Goal: Feedback & Contribution: Leave review/rating

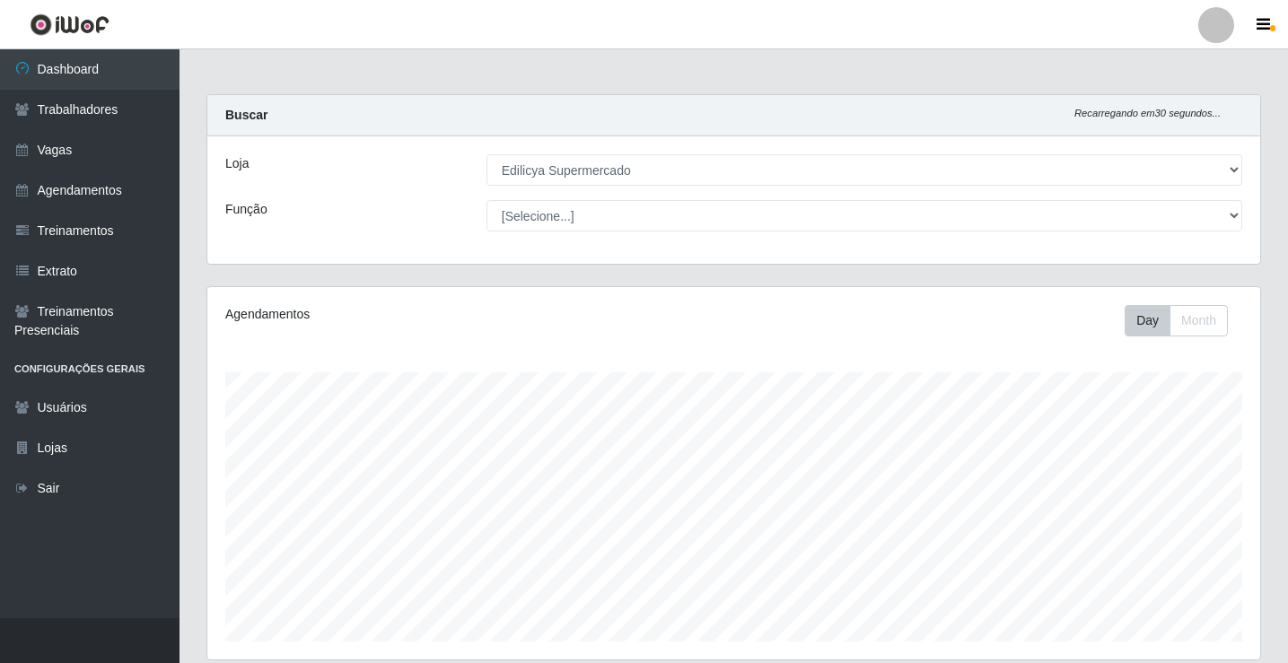
select select "460"
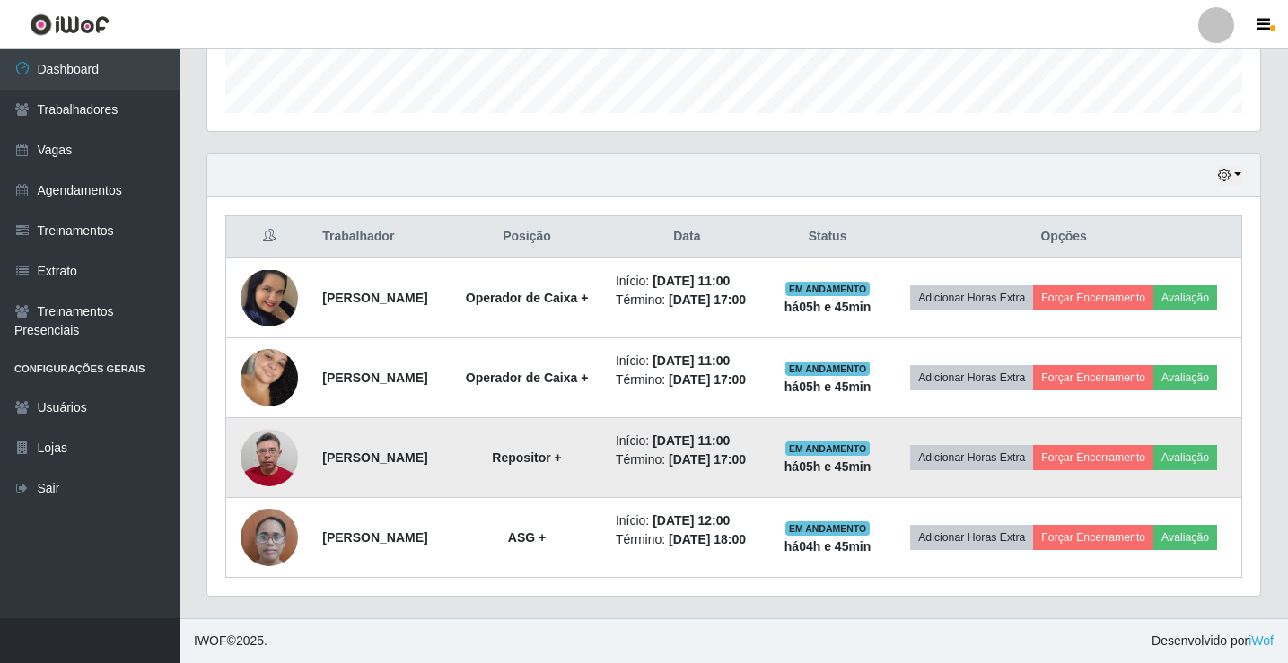
scroll to position [372, 1053]
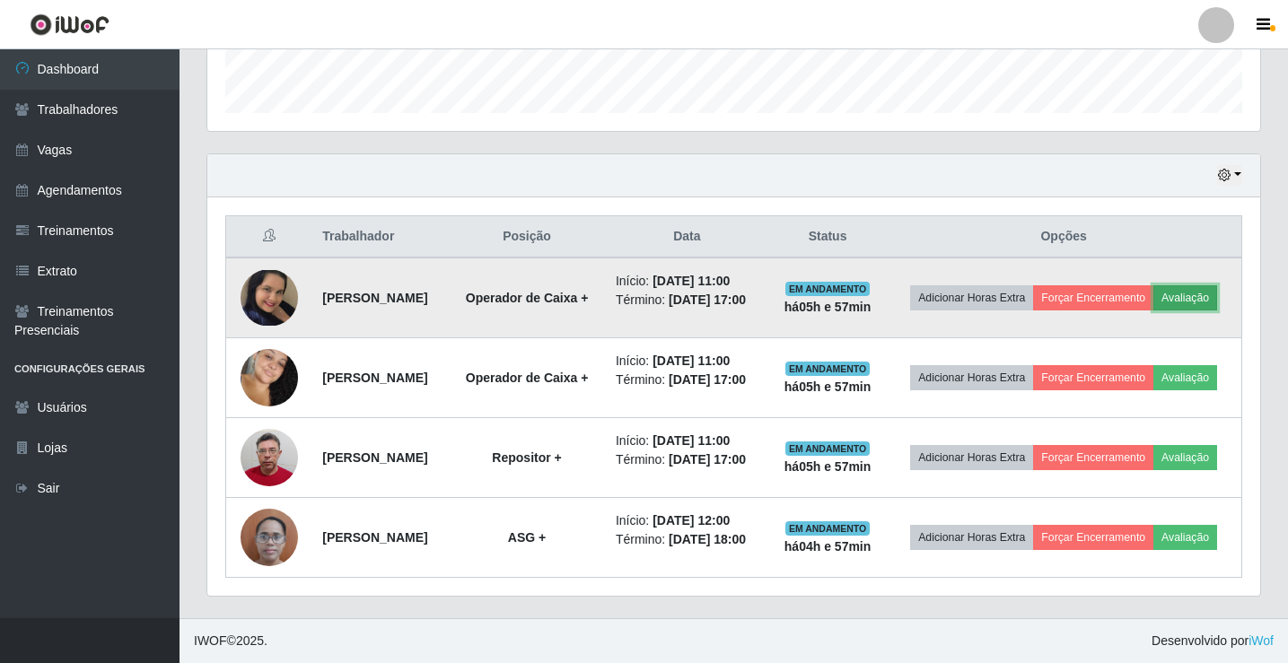
click at [1153, 285] on button "Avaliação" at bounding box center [1185, 297] width 64 height 25
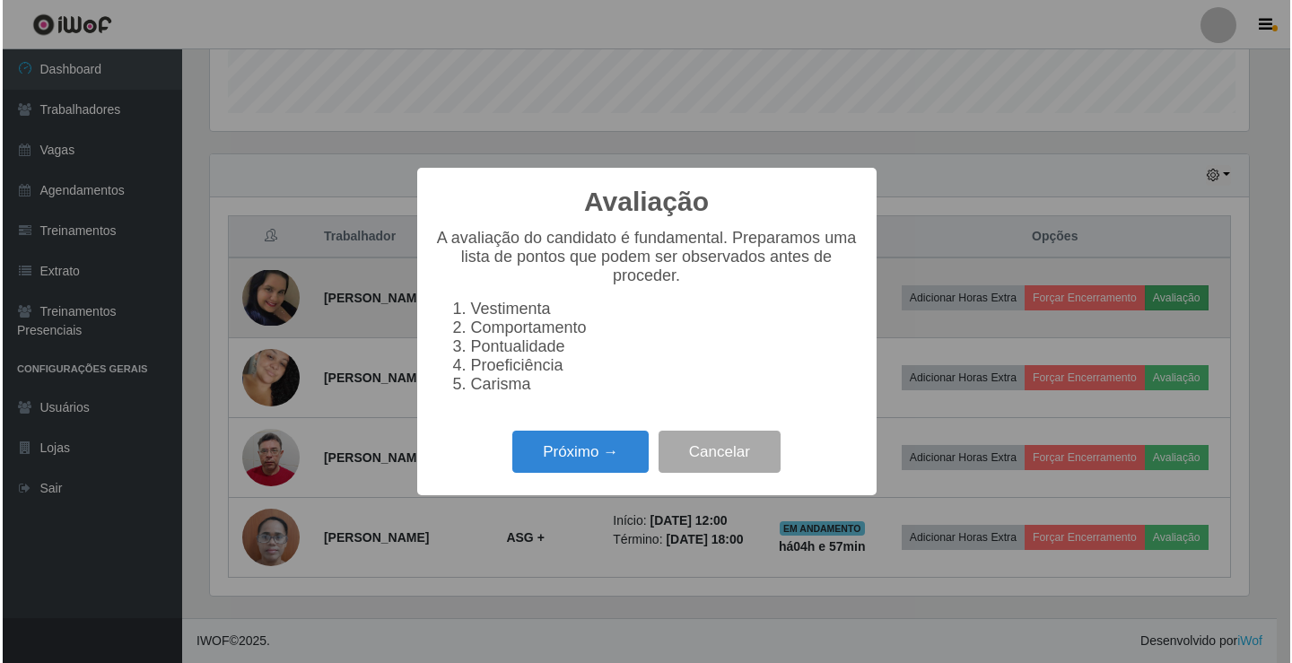
scroll to position [372, 1044]
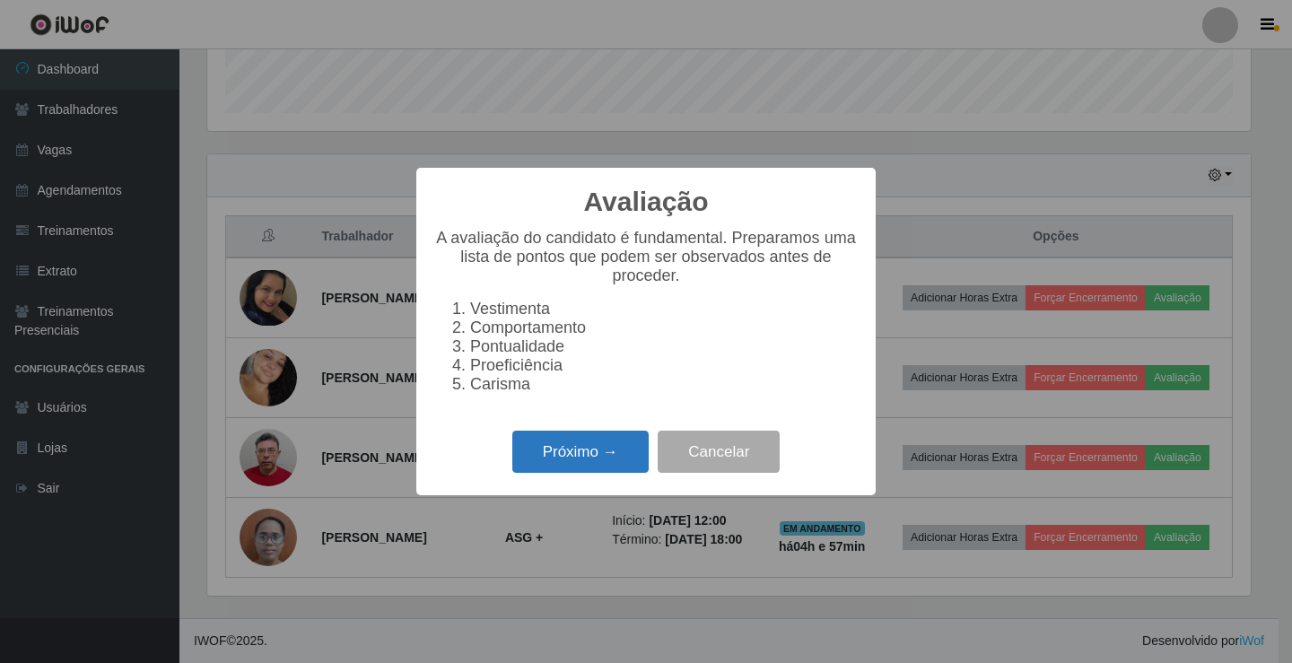
click at [547, 468] on button "Próximo →" at bounding box center [580, 452] width 136 height 42
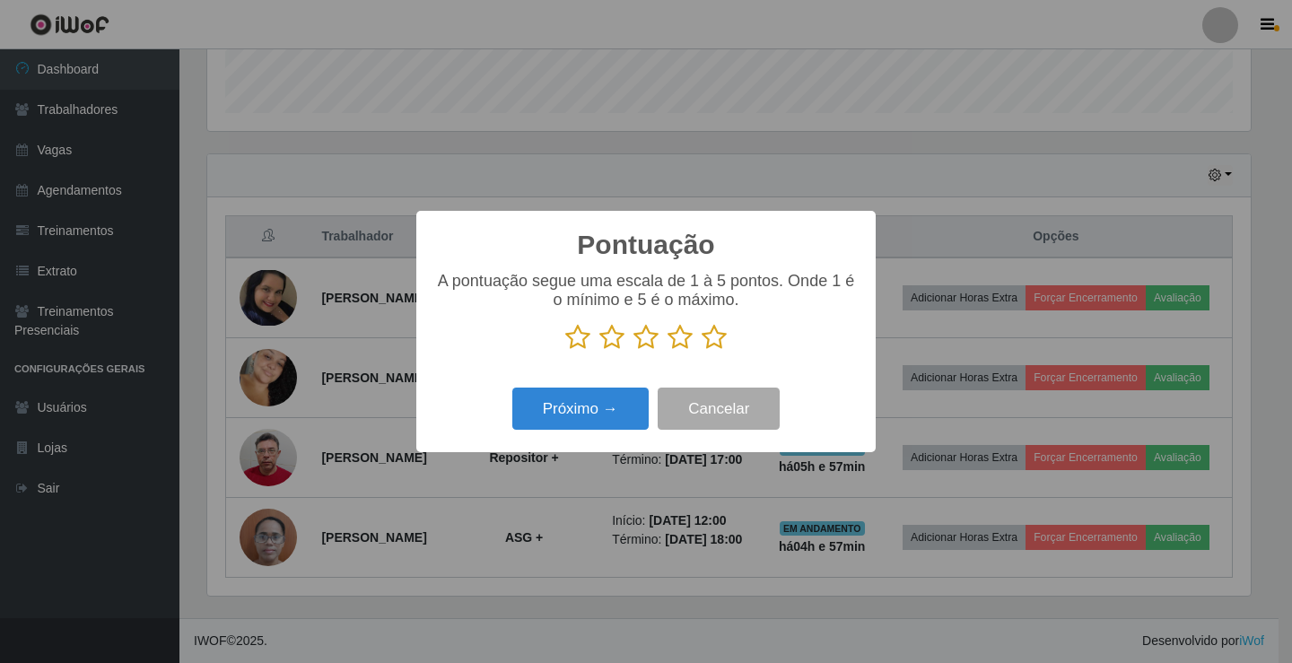
scroll to position [897068, 896397]
click at [704, 337] on icon at bounding box center [714, 337] width 25 height 27
click at [702, 351] on input "radio" at bounding box center [702, 351] width 0 height 0
click at [601, 425] on button "Próximo →" at bounding box center [580, 409] width 136 height 42
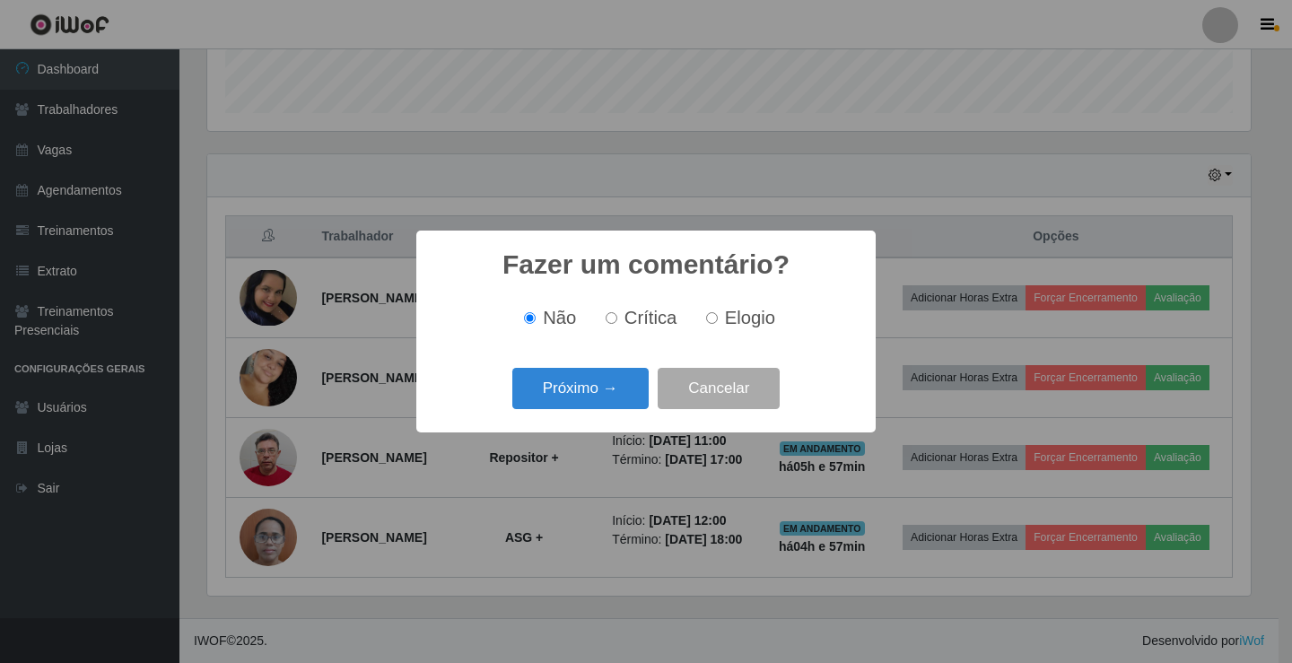
click at [719, 324] on label "Elogio" at bounding box center [737, 318] width 76 height 21
click at [718, 324] on input "Elogio" at bounding box center [712, 318] width 12 height 12
radio input "true"
click at [605, 391] on button "Próximo →" at bounding box center [580, 389] width 136 height 42
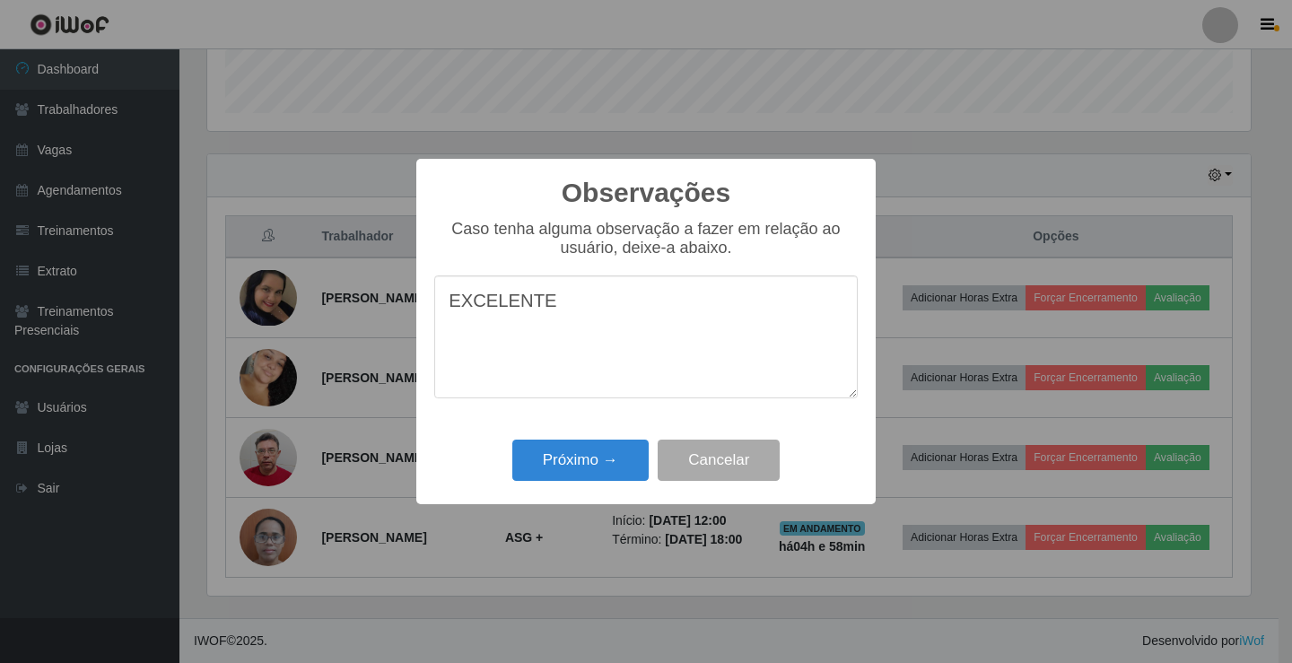
type textarea "EXCELENTE"
click at [596, 446] on div "Próximo → Cancelar" at bounding box center [646, 459] width 424 height 51
click at [609, 477] on button "Próximo →" at bounding box center [580, 461] width 136 height 42
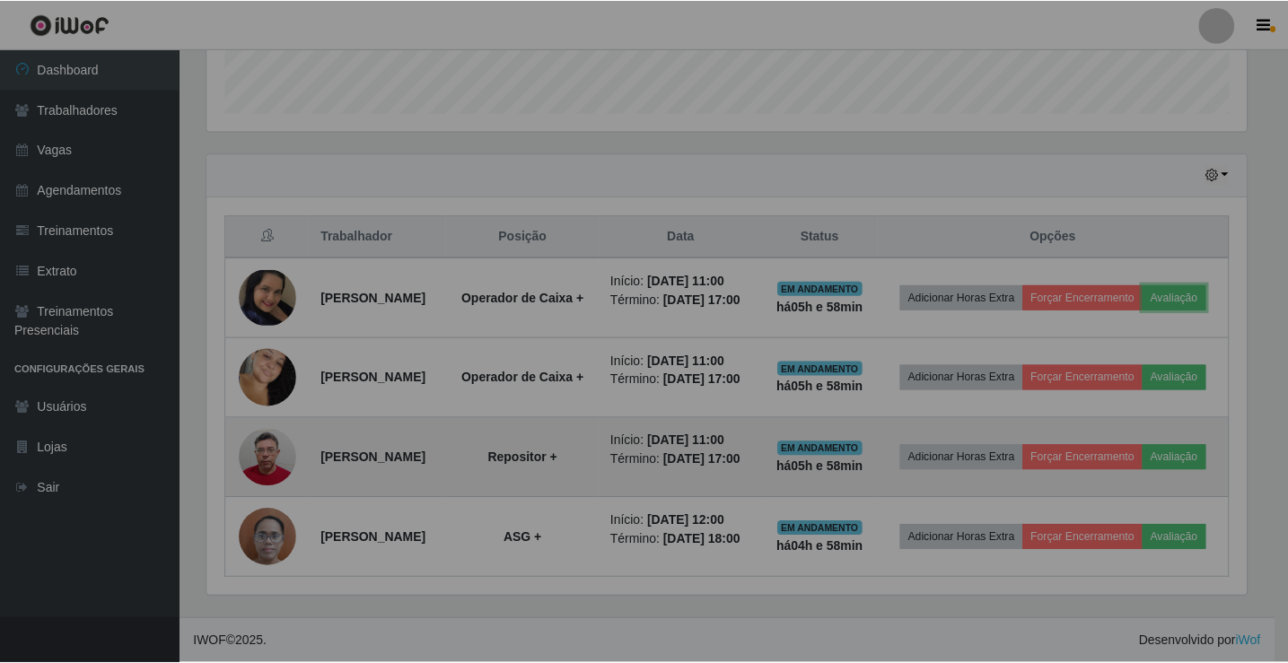
scroll to position [372, 1053]
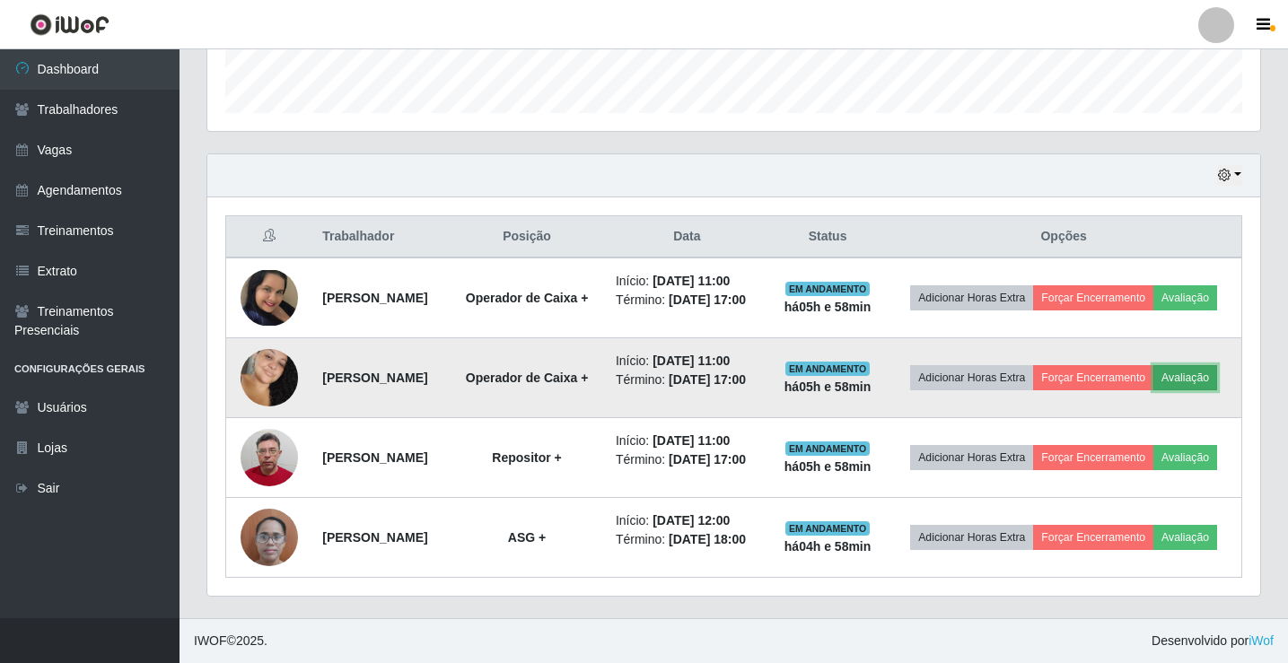
click at [1153, 365] on button "Avaliação" at bounding box center [1185, 377] width 64 height 25
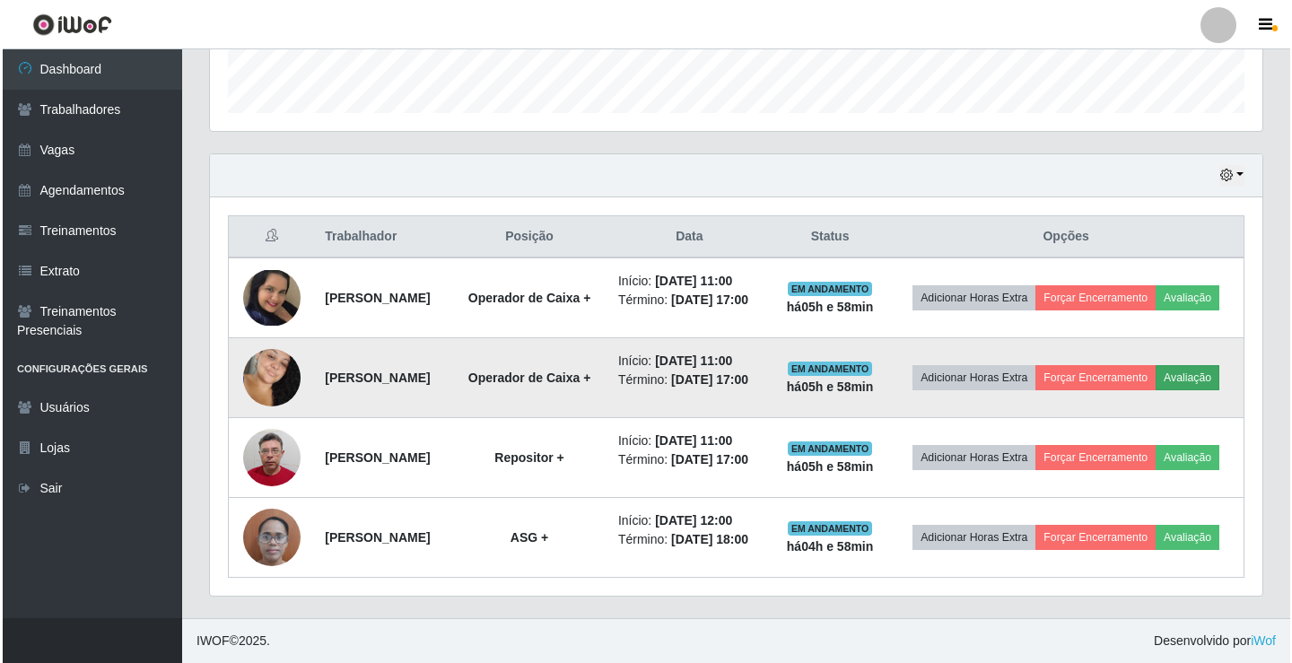
scroll to position [372, 1044]
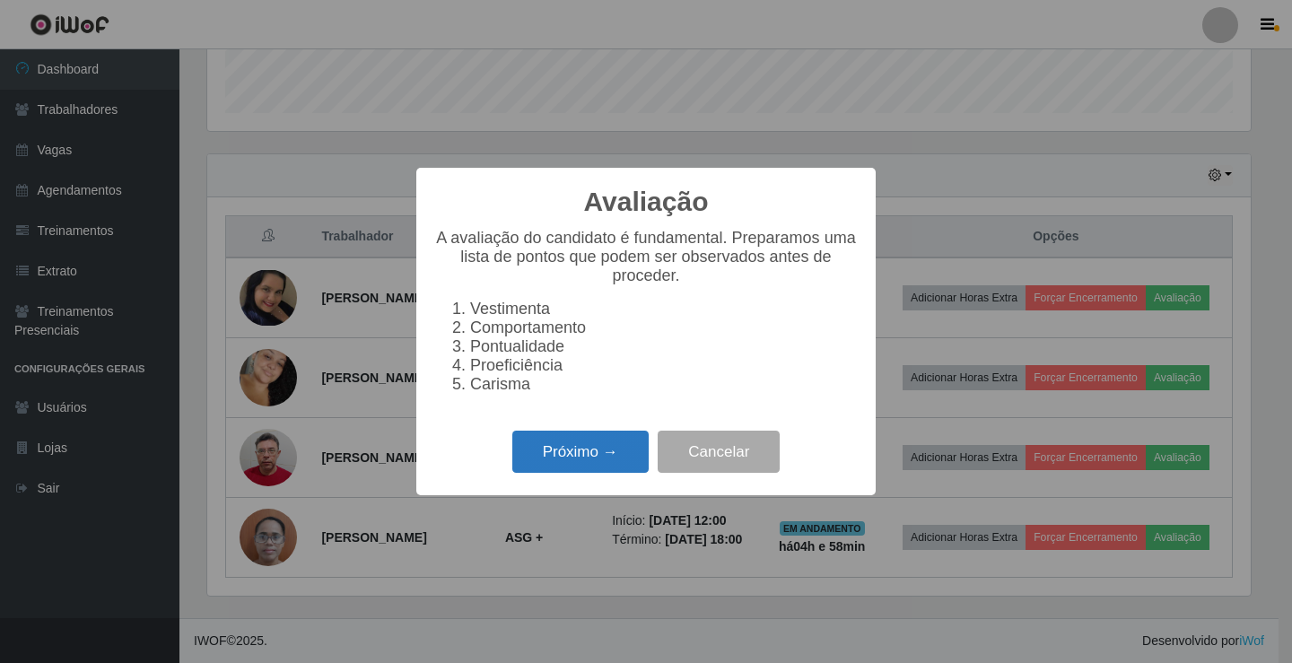
click at [557, 473] on button "Próximo →" at bounding box center [580, 452] width 136 height 42
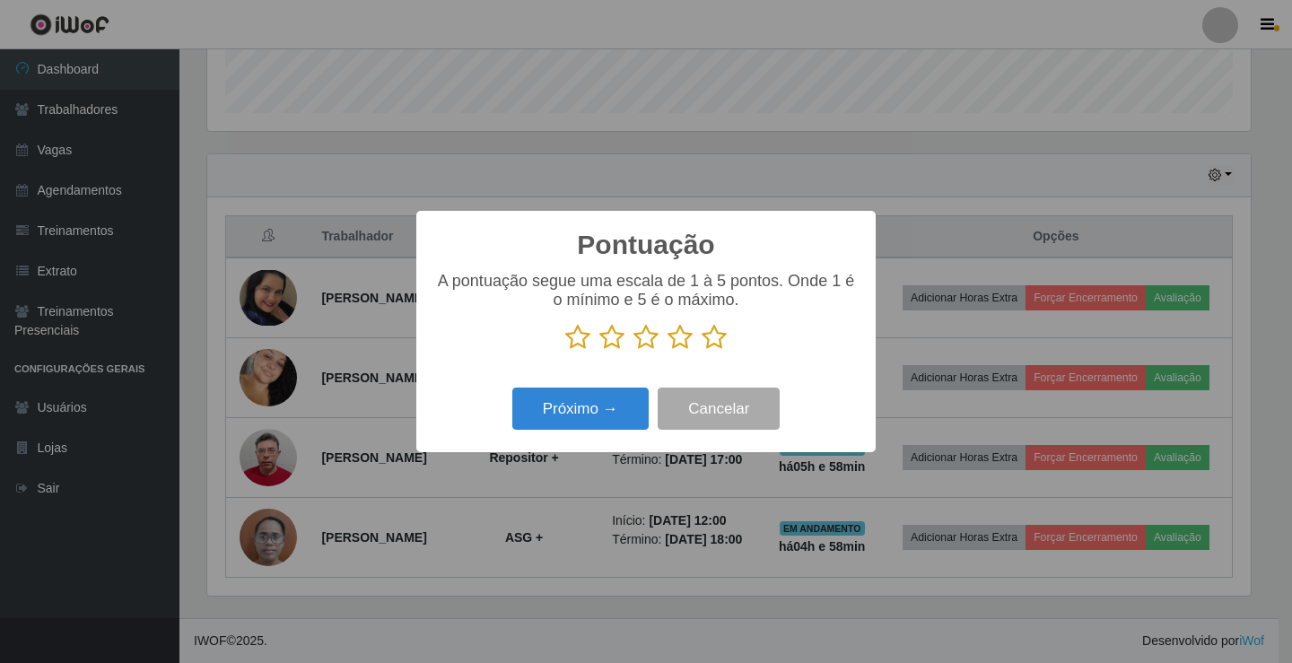
click at [717, 341] on icon at bounding box center [714, 337] width 25 height 27
click at [702, 351] on input "radio" at bounding box center [702, 351] width 0 height 0
click at [605, 405] on button "Próximo →" at bounding box center [580, 409] width 136 height 42
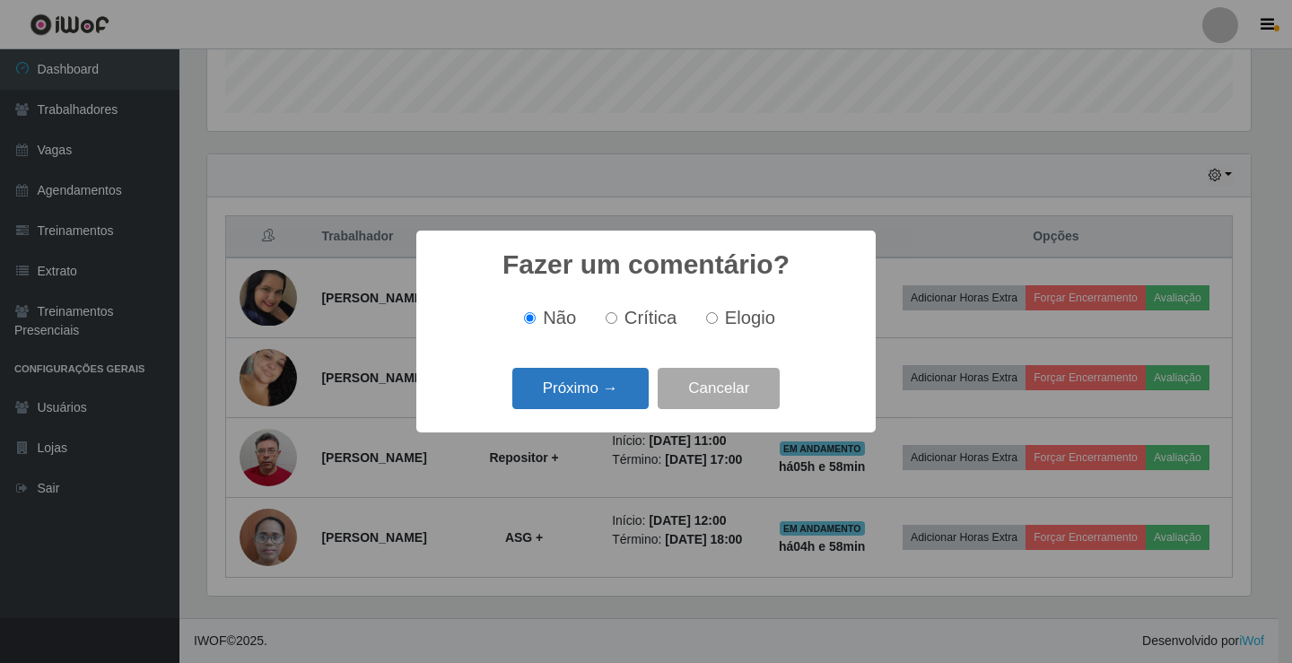
click at [609, 392] on button "Próximo →" at bounding box center [580, 389] width 136 height 42
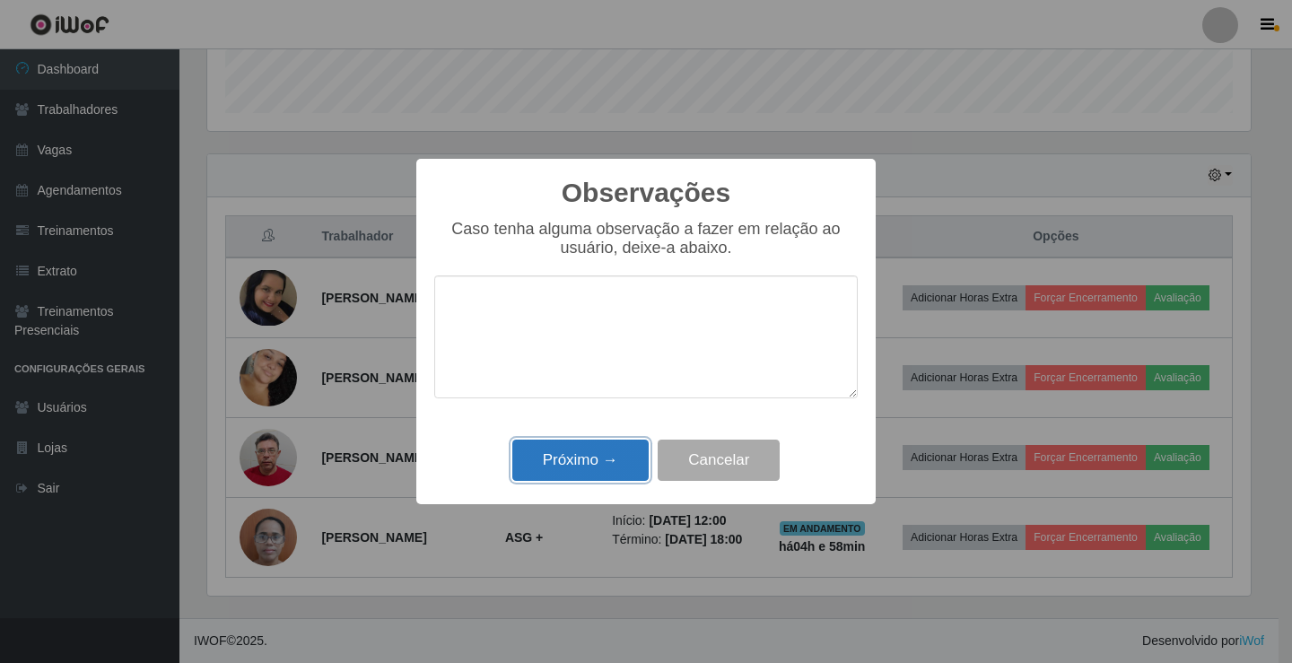
click at [585, 474] on button "Próximo →" at bounding box center [580, 461] width 136 height 42
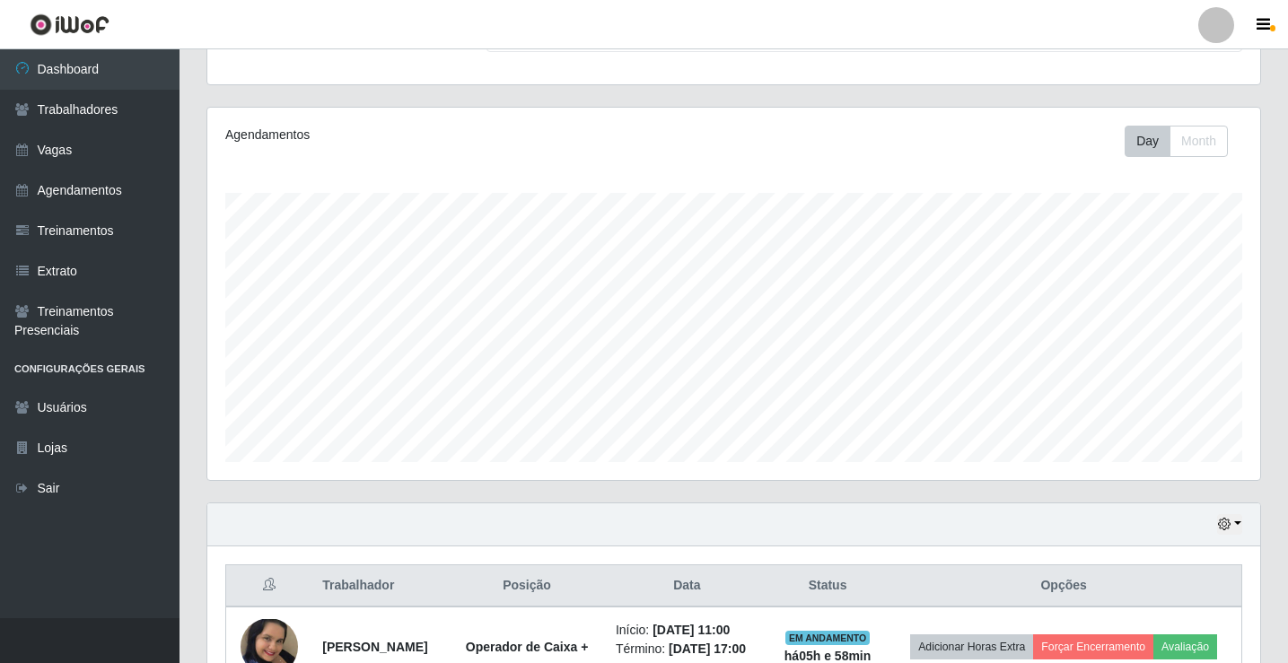
scroll to position [269, 0]
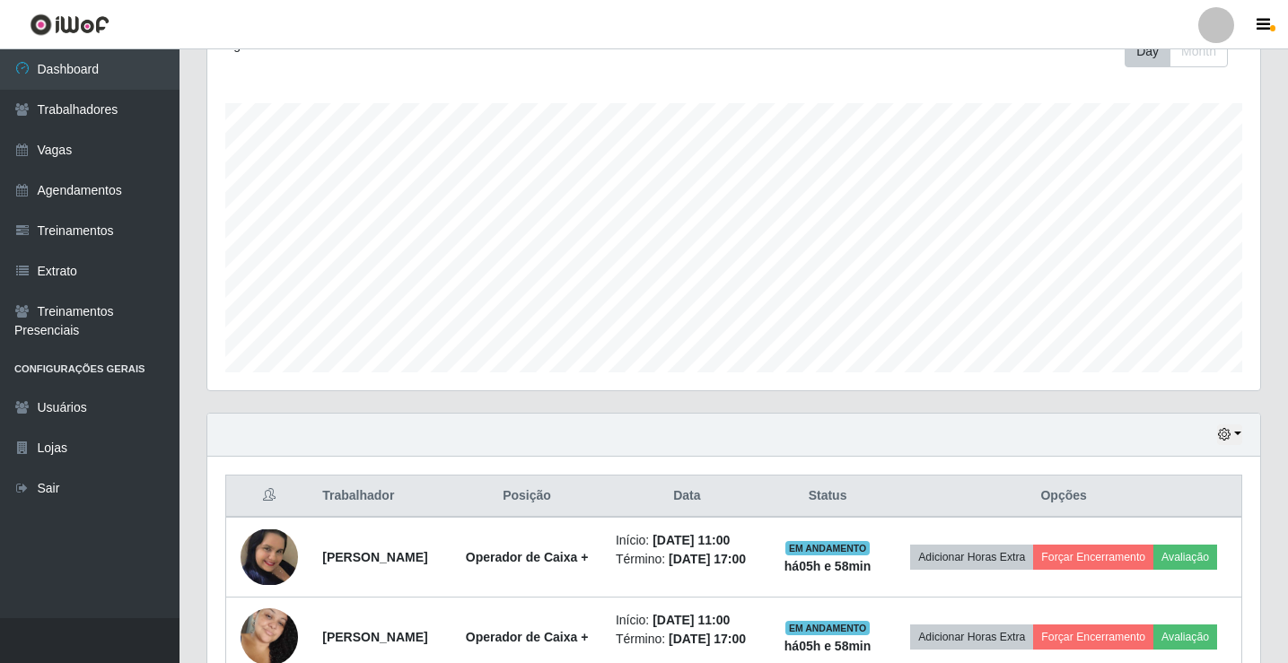
click at [1246, 434] on div "Hoje 1 dia 3 dias 1 Semana Não encerrados" at bounding box center [733, 435] width 1053 height 43
click at [1236, 436] on button "button" at bounding box center [1229, 434] width 25 height 21
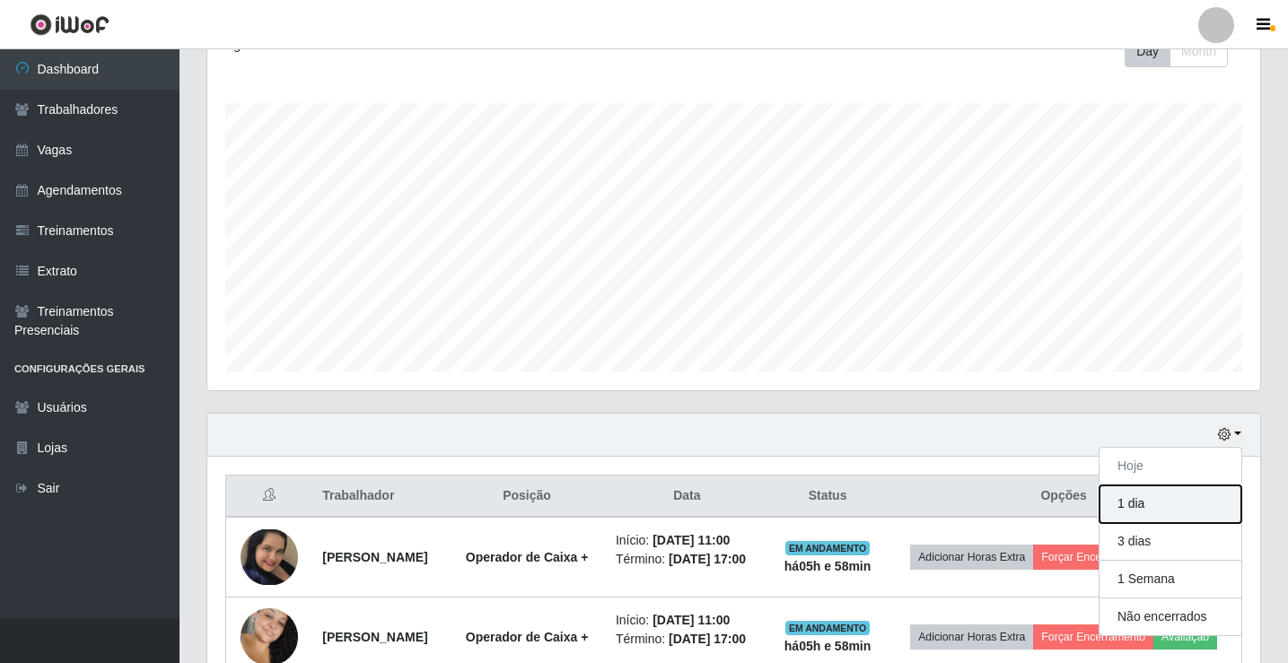
click at [1159, 504] on button "1 dia" at bounding box center [1170, 505] width 142 height 38
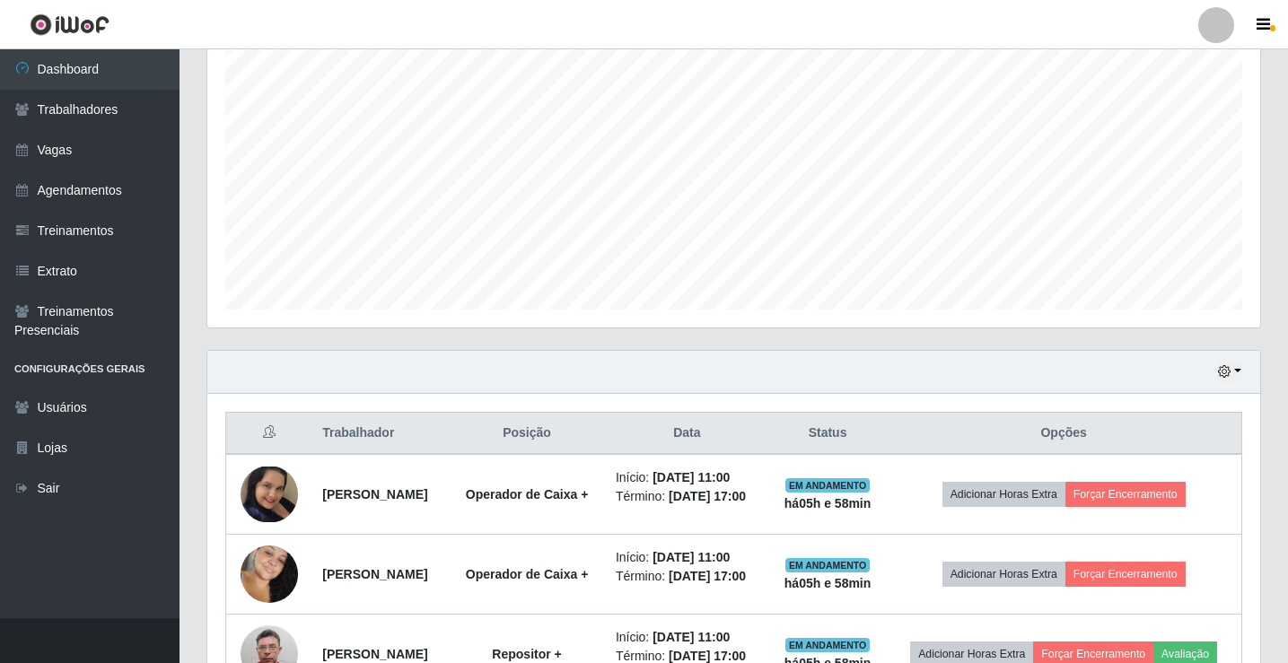
scroll to position [317, 0]
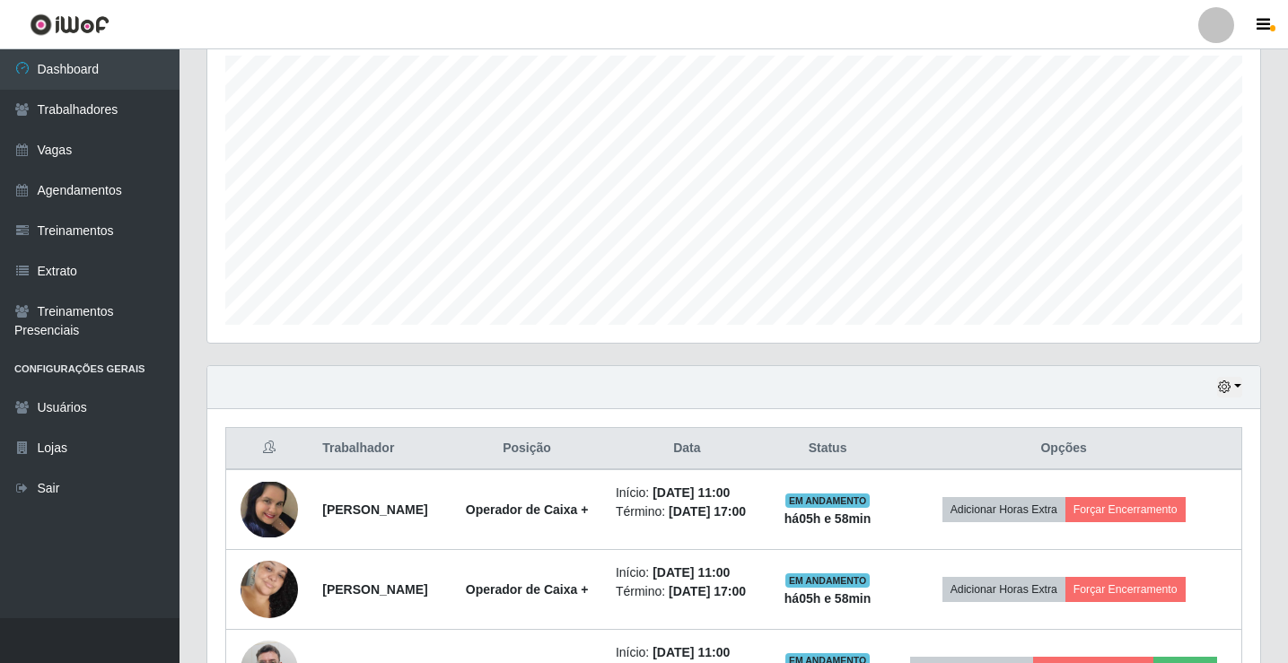
click at [1249, 391] on div "Hoje 1 dia 3 dias 1 Semana Não encerrados" at bounding box center [733, 387] width 1053 height 43
click at [1233, 385] on button "button" at bounding box center [1229, 387] width 25 height 21
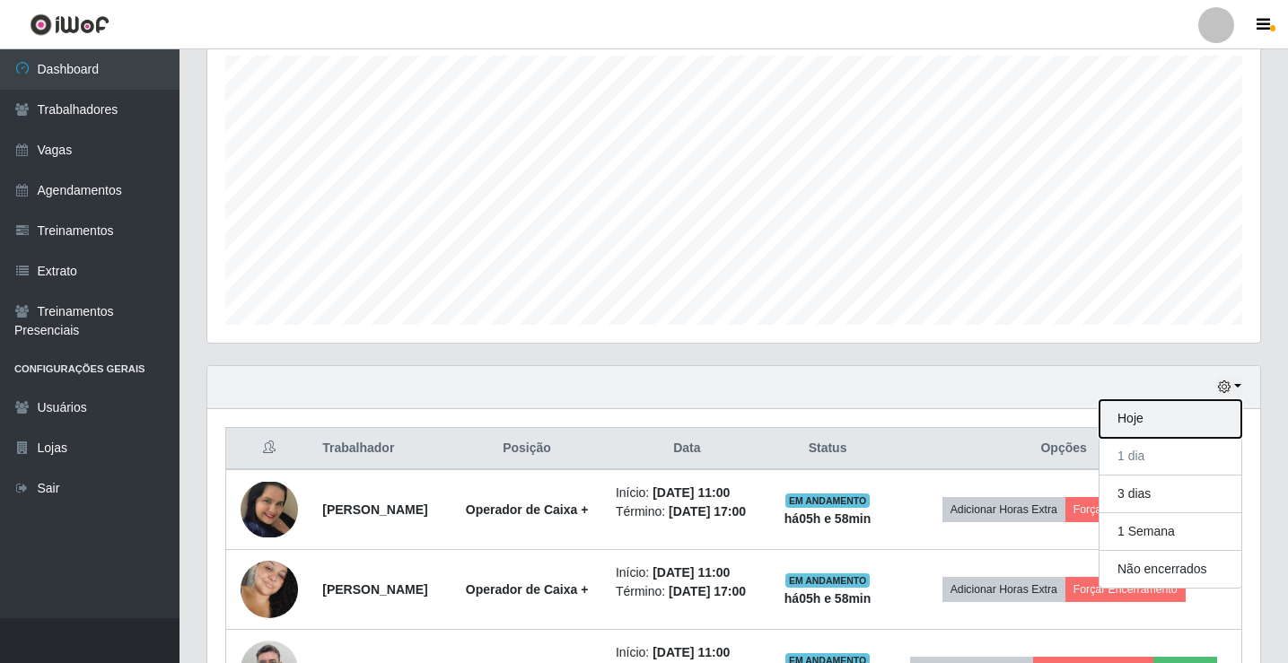
click at [1160, 417] on button "Hoje" at bounding box center [1170, 419] width 142 height 38
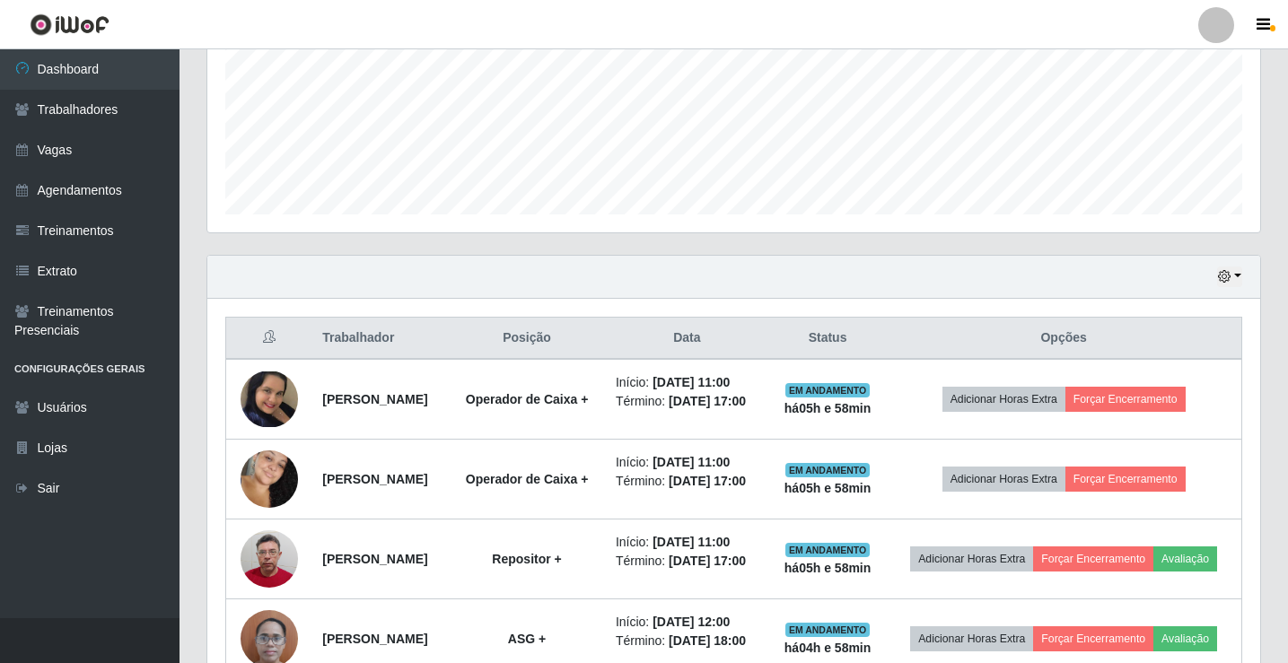
scroll to position [582, 0]
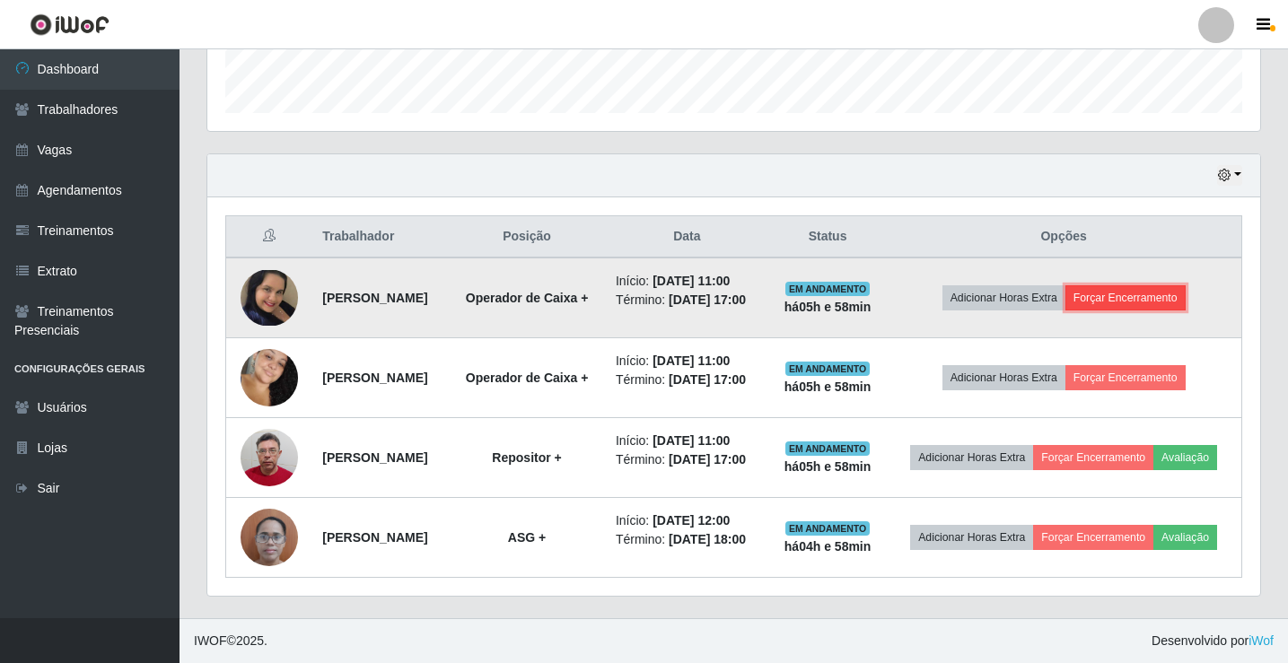
click at [1163, 285] on button "Forçar Encerramento" at bounding box center [1125, 297] width 120 height 25
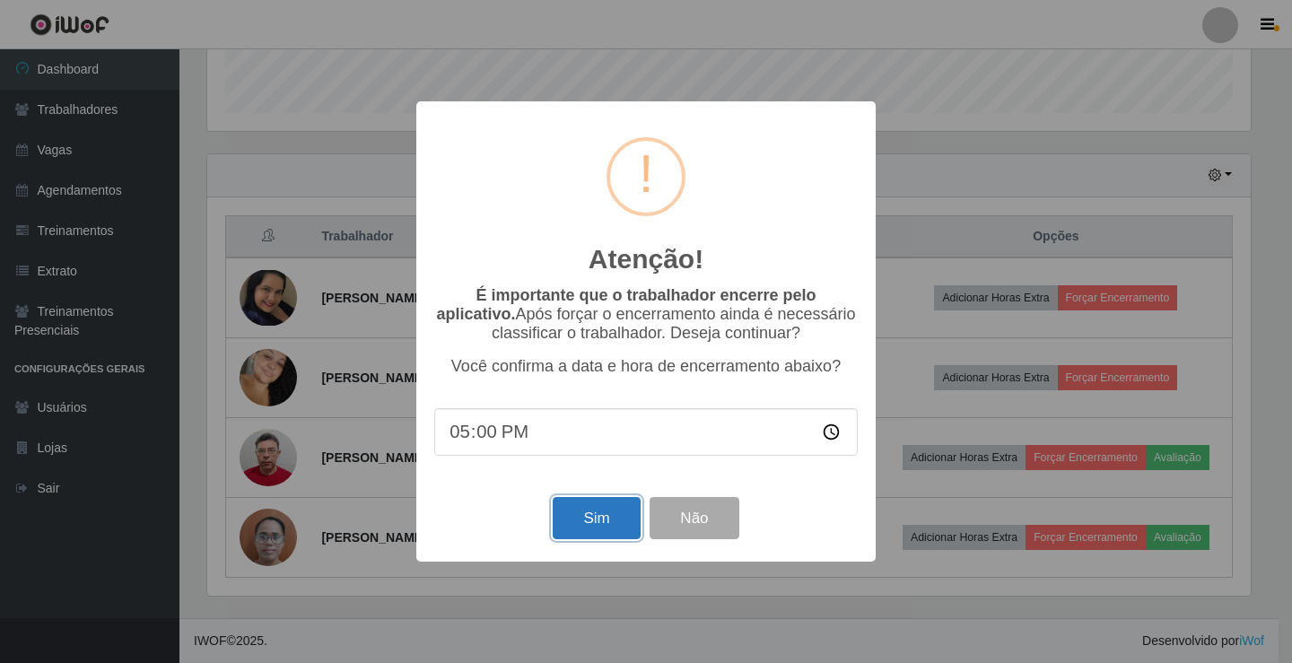
click at [586, 512] on button "Sim" at bounding box center [596, 518] width 87 height 42
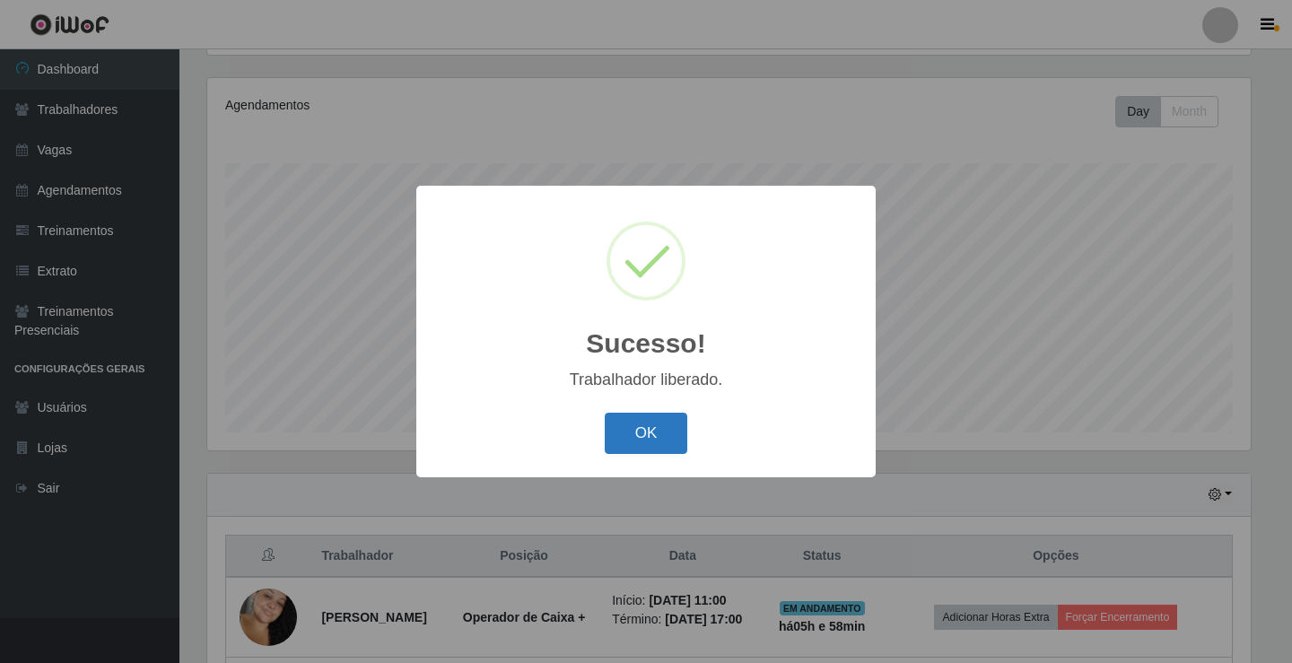
click at [672, 430] on button "OK" at bounding box center [646, 434] width 83 height 42
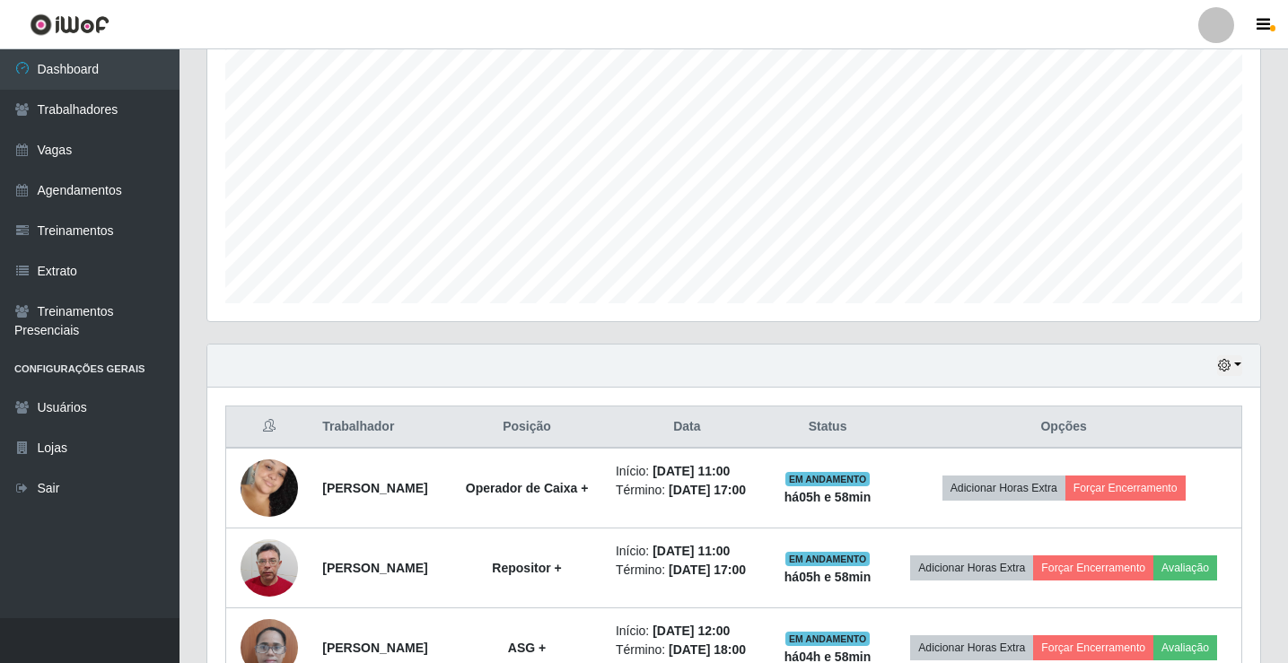
scroll to position [389, 0]
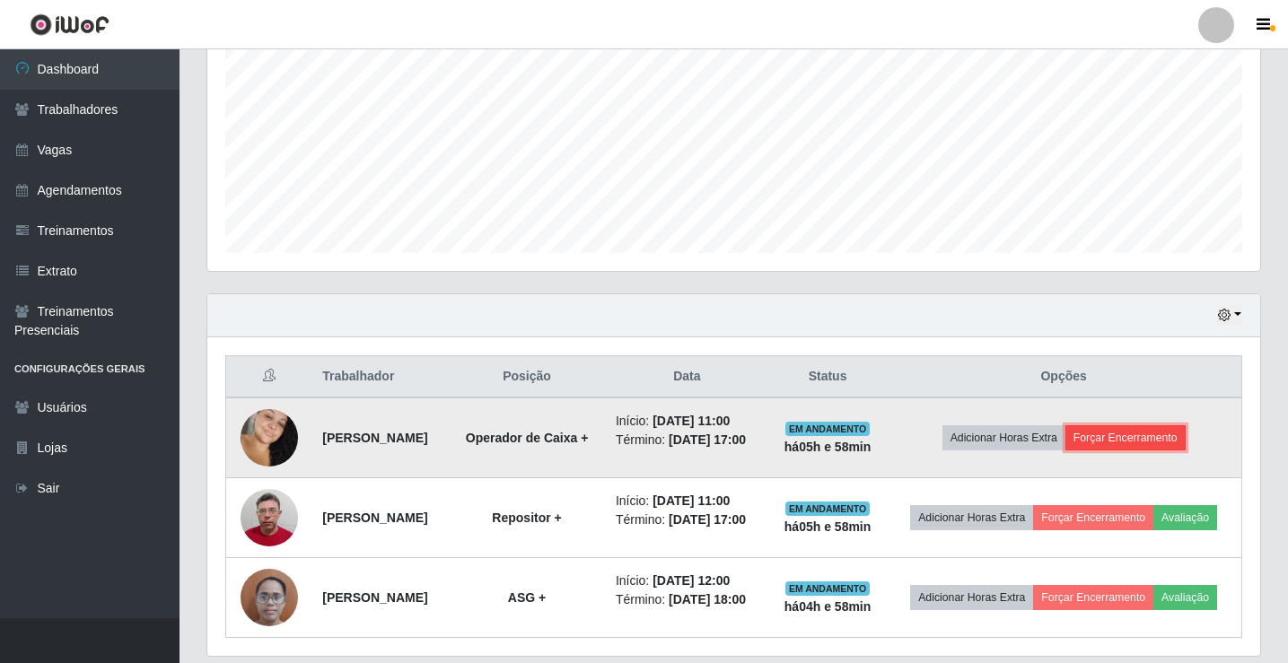
click at [1118, 448] on button "Forçar Encerramento" at bounding box center [1125, 437] width 120 height 25
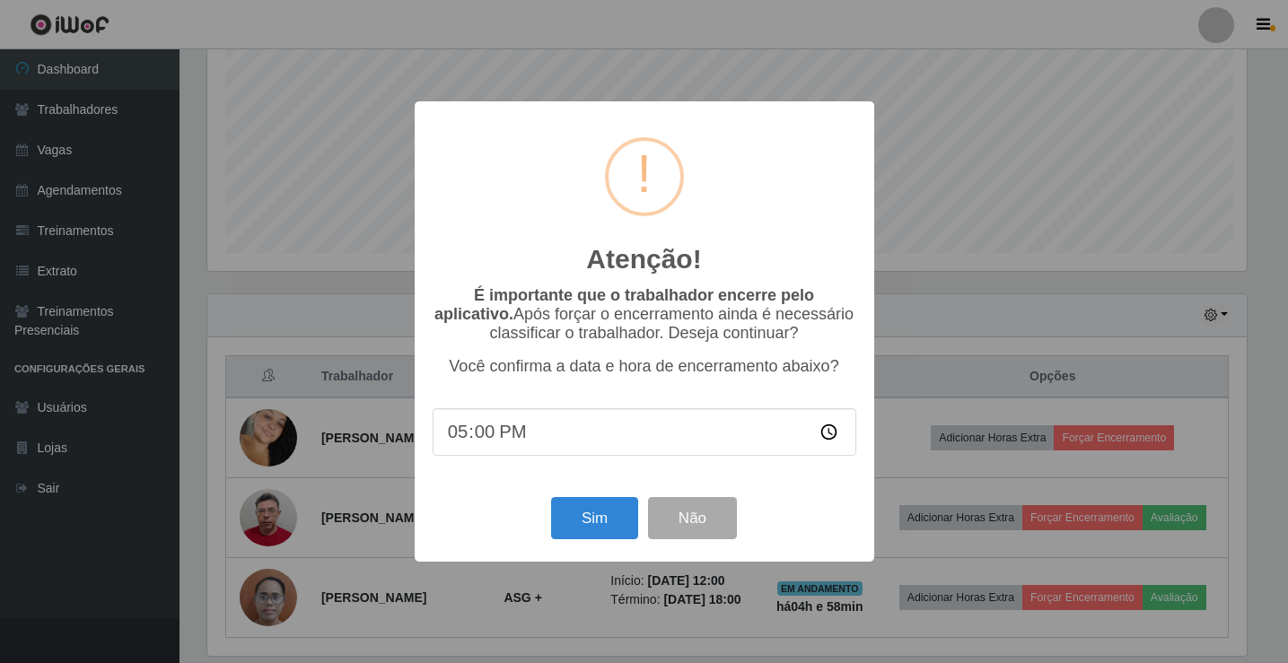
scroll to position [0, 0]
click at [603, 523] on button "Sim" at bounding box center [596, 518] width 87 height 42
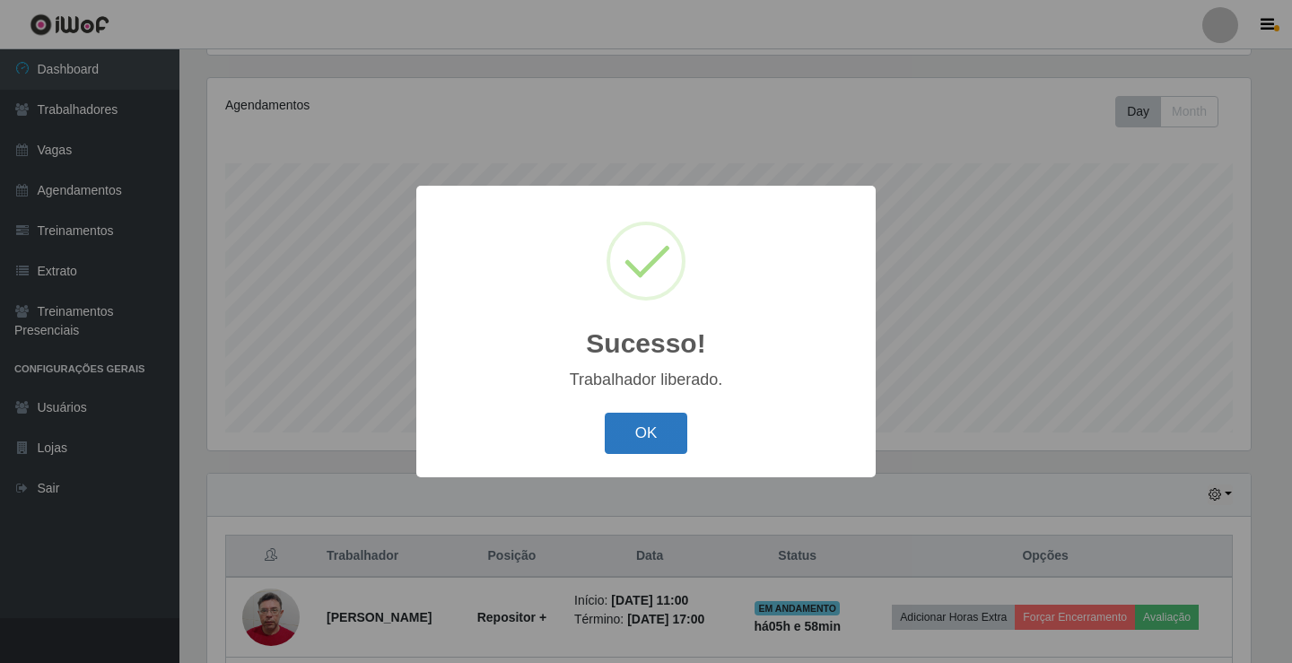
drag, startPoint x: 677, startPoint y: 437, endPoint x: 628, endPoint y: 437, distance: 48.5
click at [676, 437] on button "OK" at bounding box center [646, 434] width 83 height 42
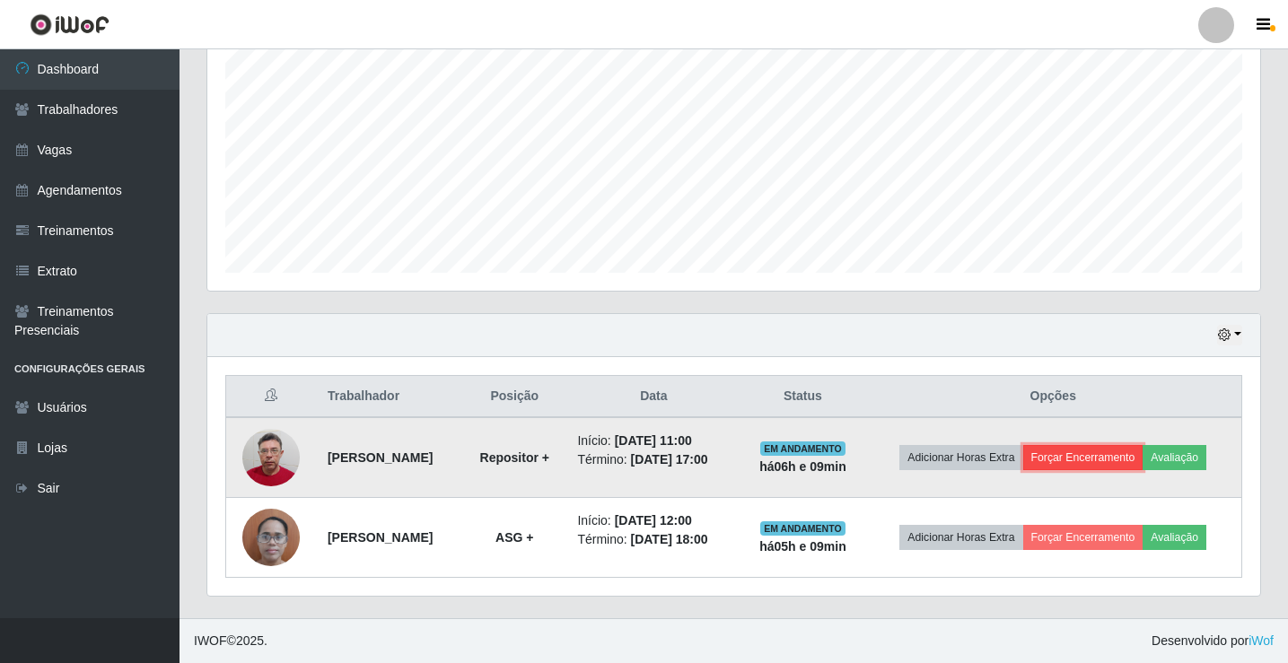
click at [1088, 460] on button "Forçar Encerramento" at bounding box center [1083, 457] width 120 height 25
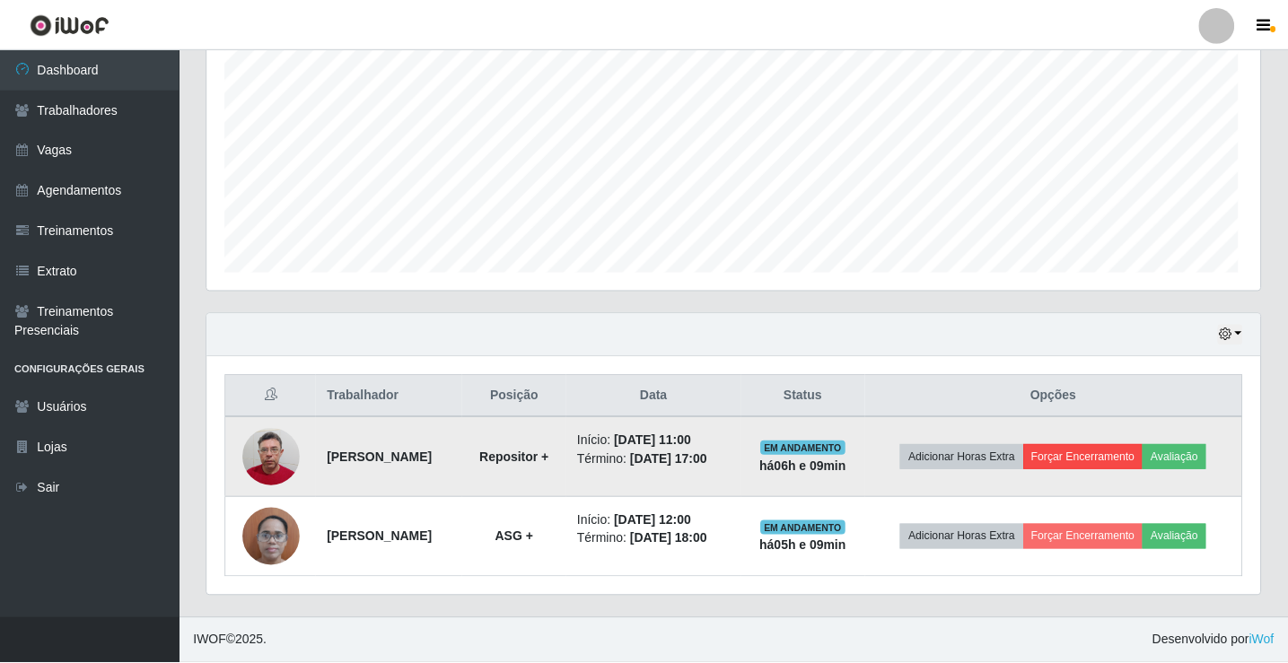
scroll to position [372, 1044]
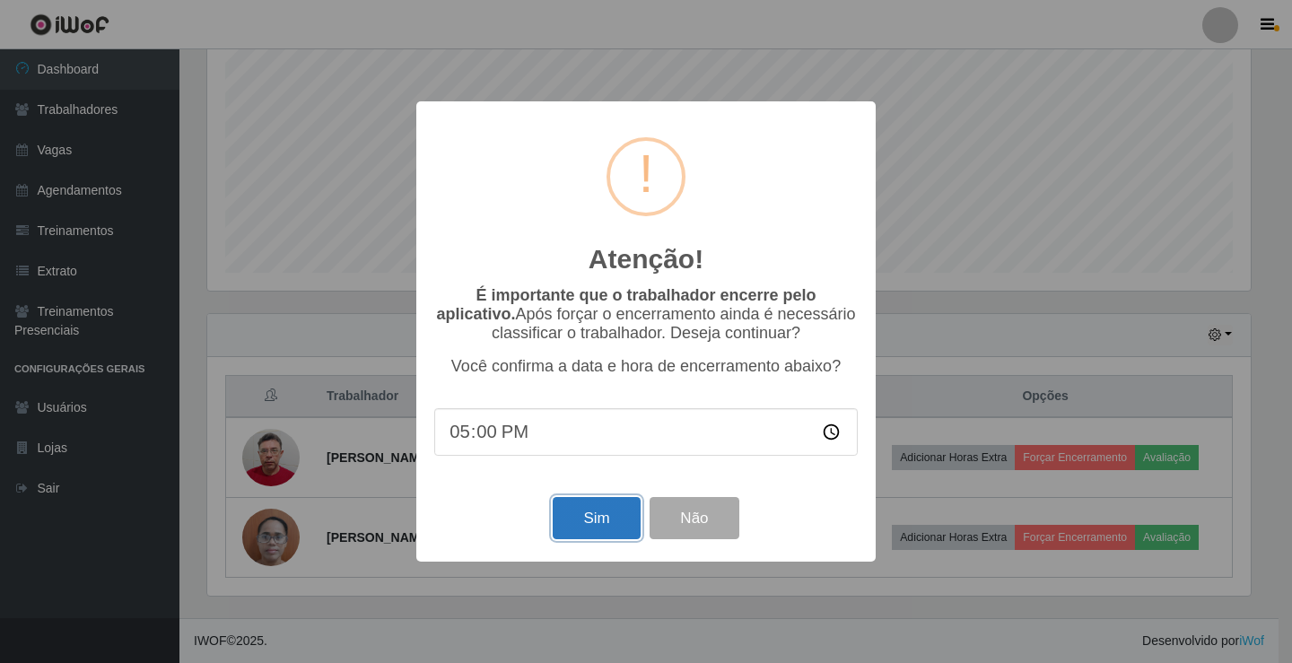
click at [614, 517] on button "Sim" at bounding box center [596, 518] width 87 height 42
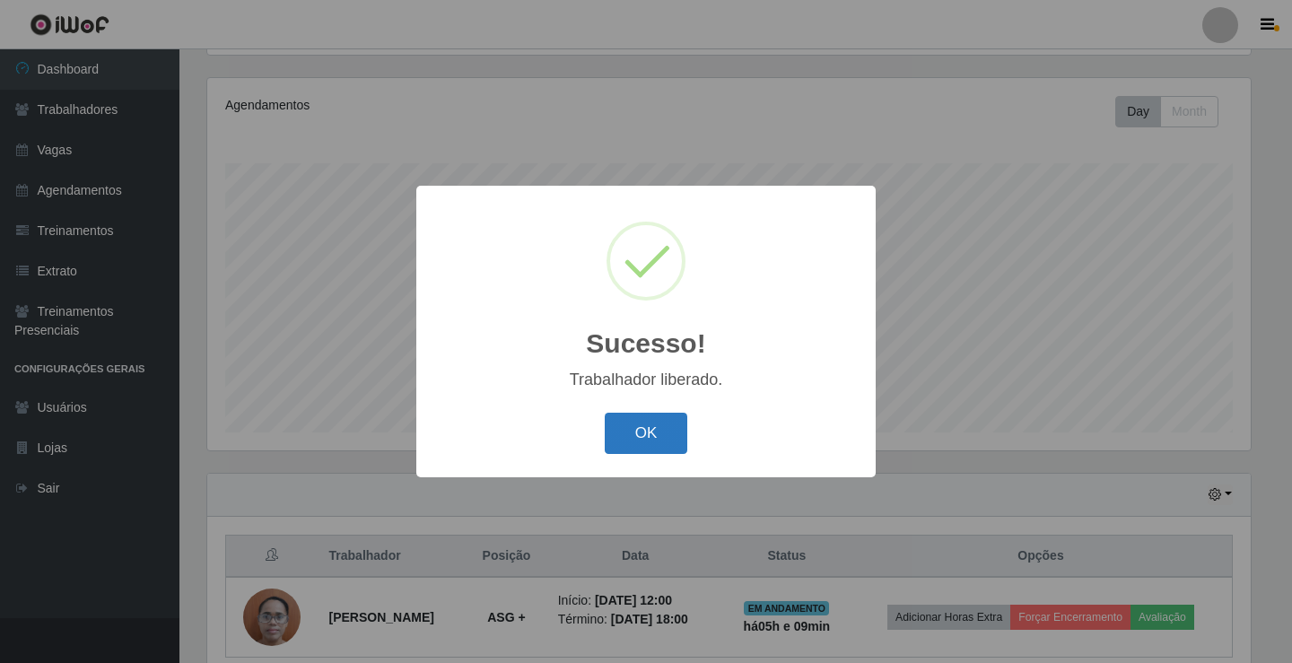
click at [644, 429] on button "OK" at bounding box center [646, 434] width 83 height 42
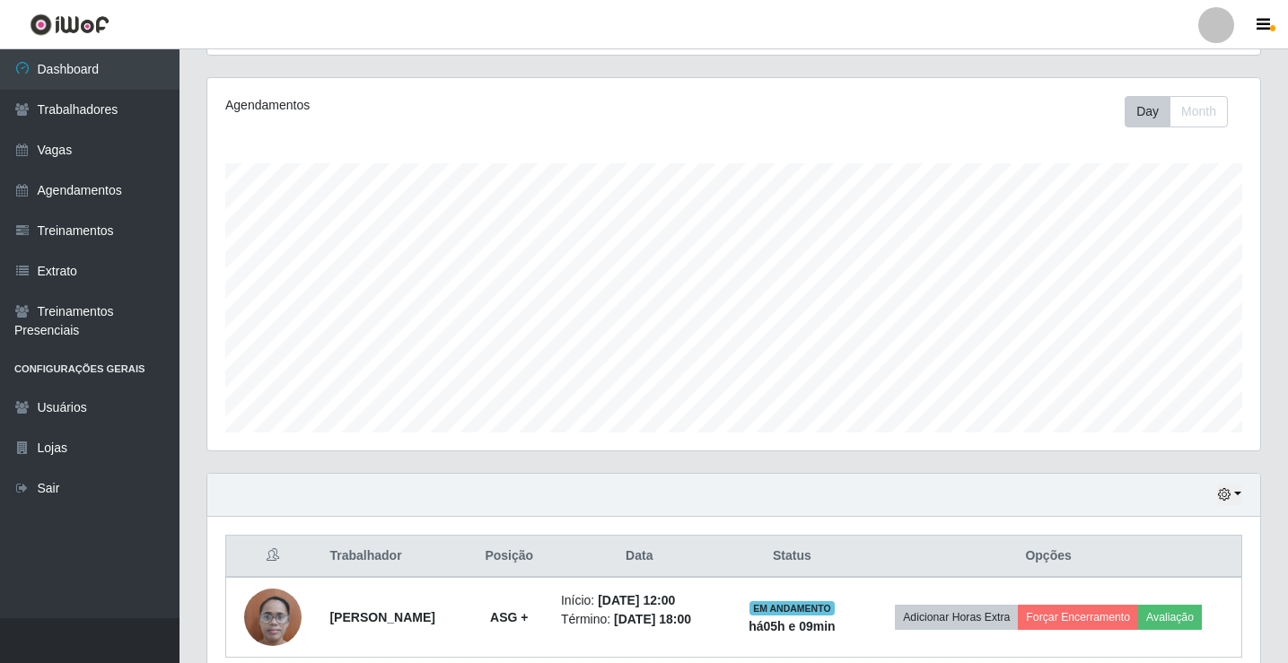
scroll to position [289, 0]
